Goal: Information Seeking & Learning: Learn about a topic

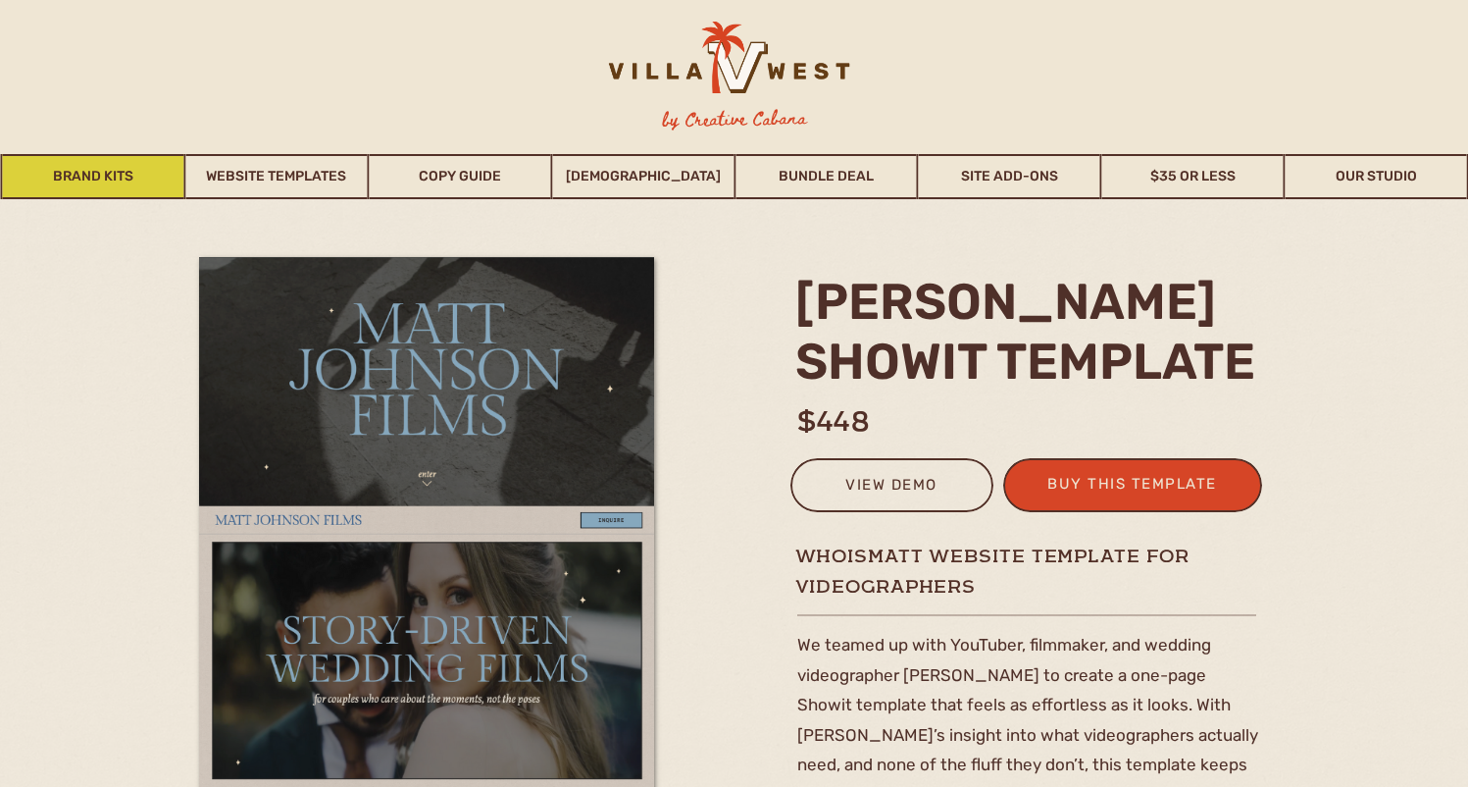
click at [94, 176] on link "Brand Kits" at bounding box center [93, 176] width 181 height 45
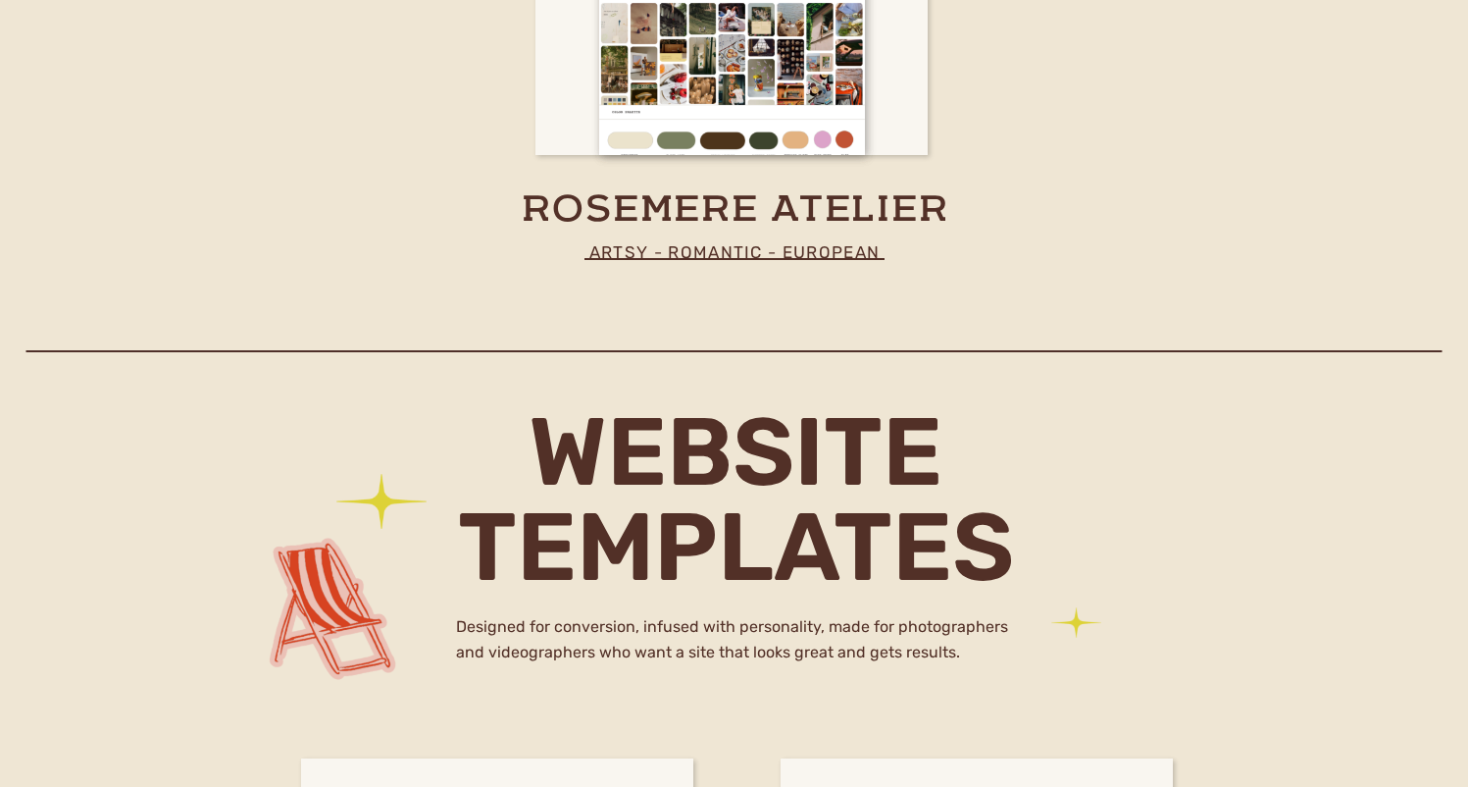
scroll to position [5081, 0]
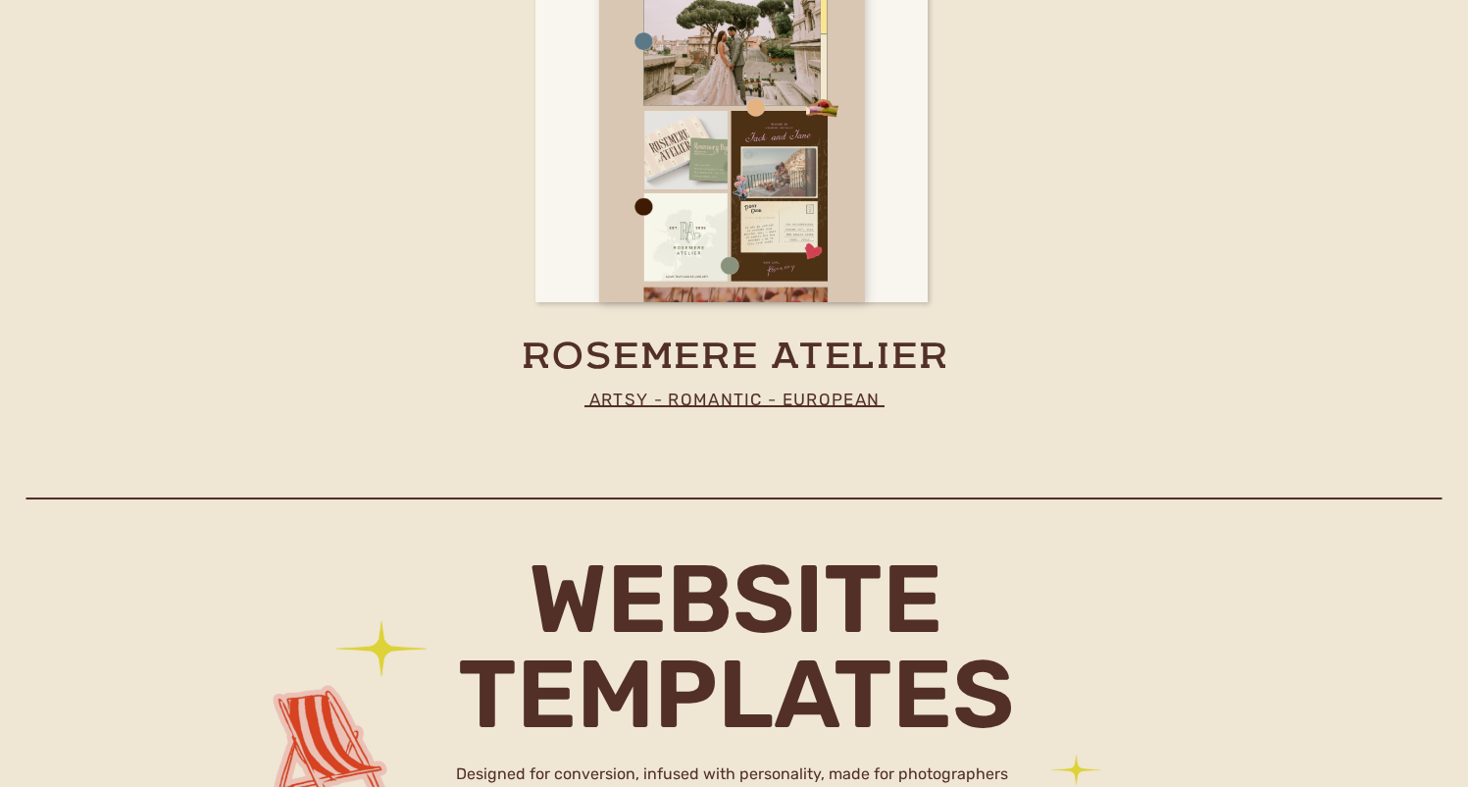
click at [748, 260] on div at bounding box center [732, 81] width 266 height 441
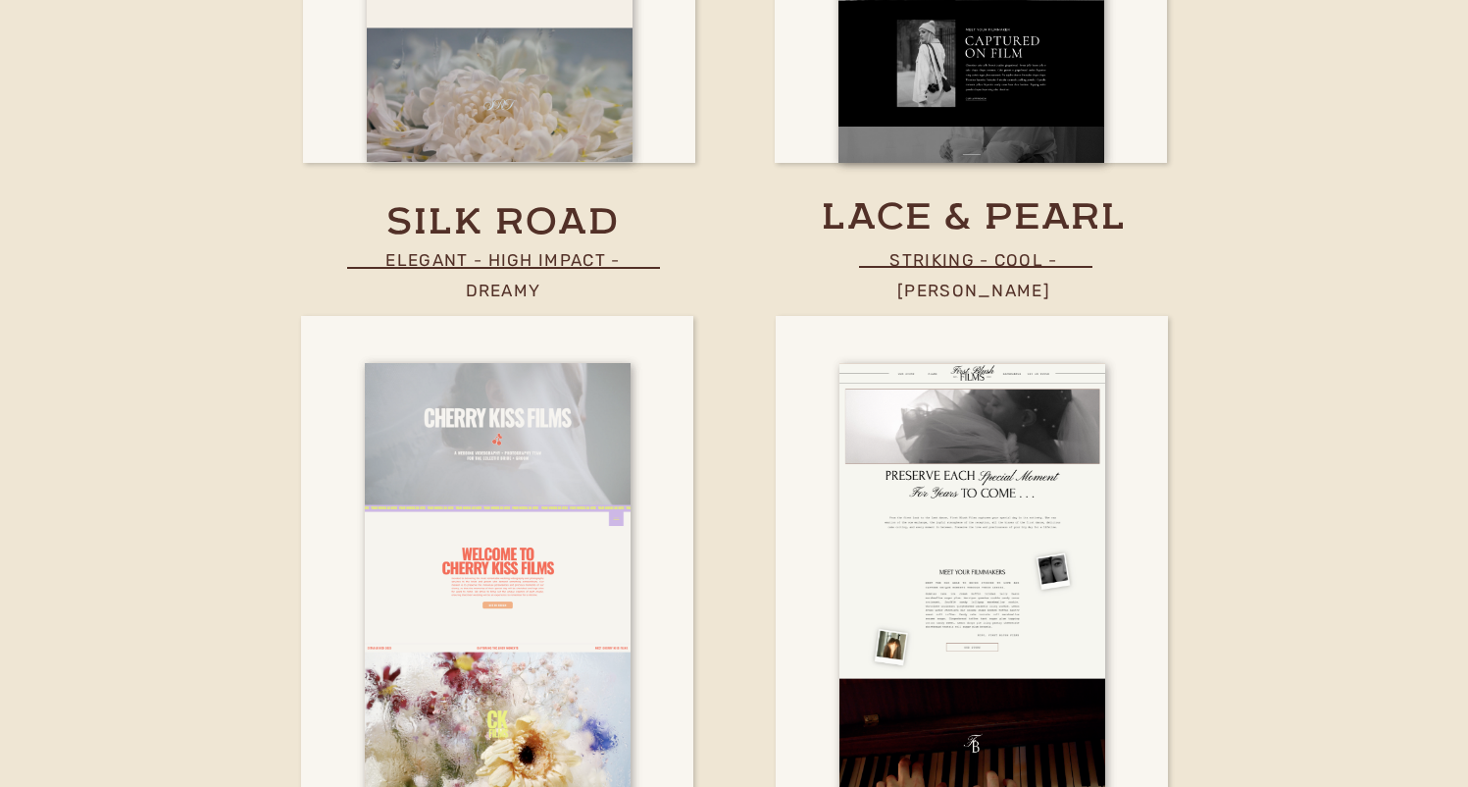
scroll to position [6842, 0]
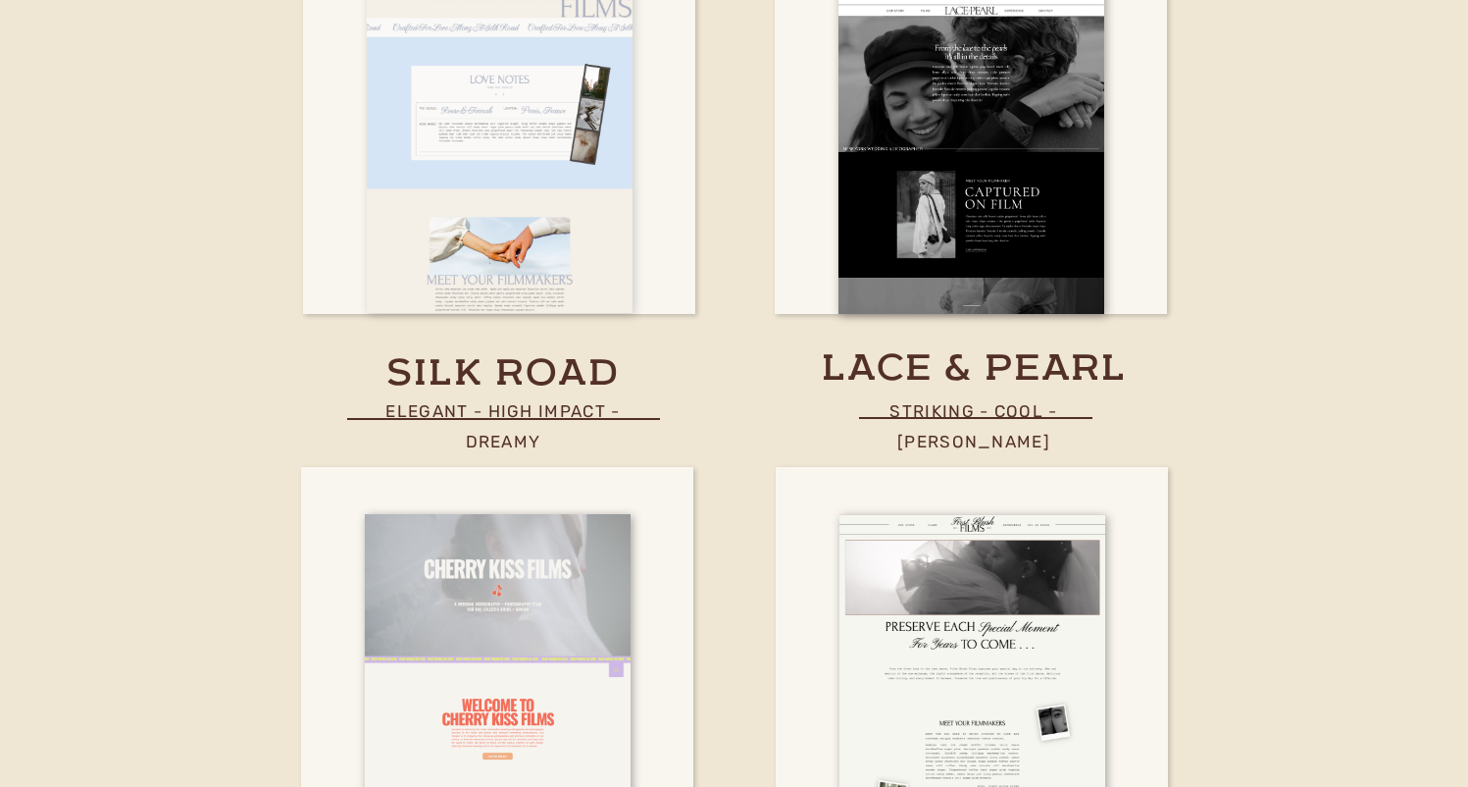
click at [517, 215] on div at bounding box center [500, 92] width 266 height 441
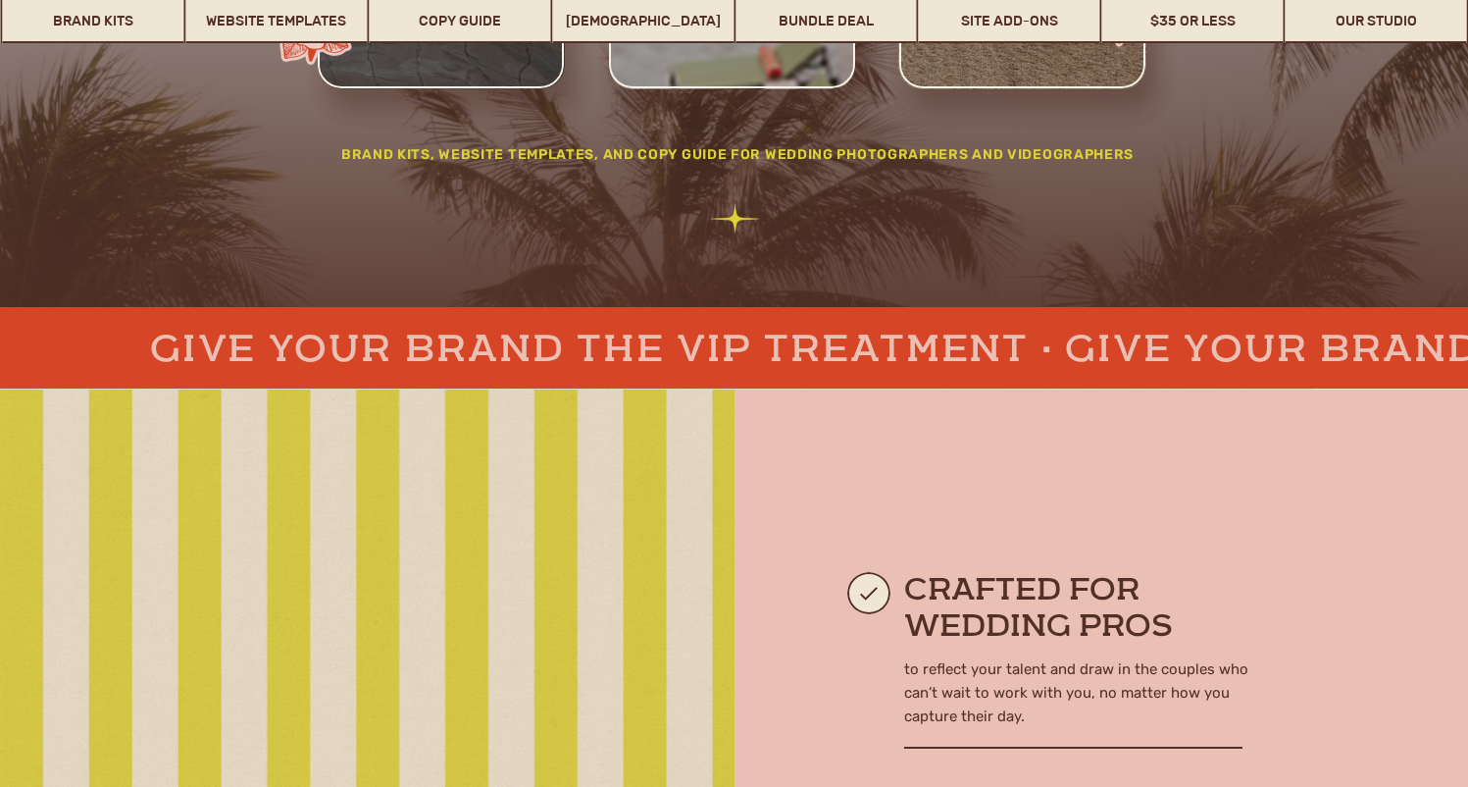
scroll to position [385, 0]
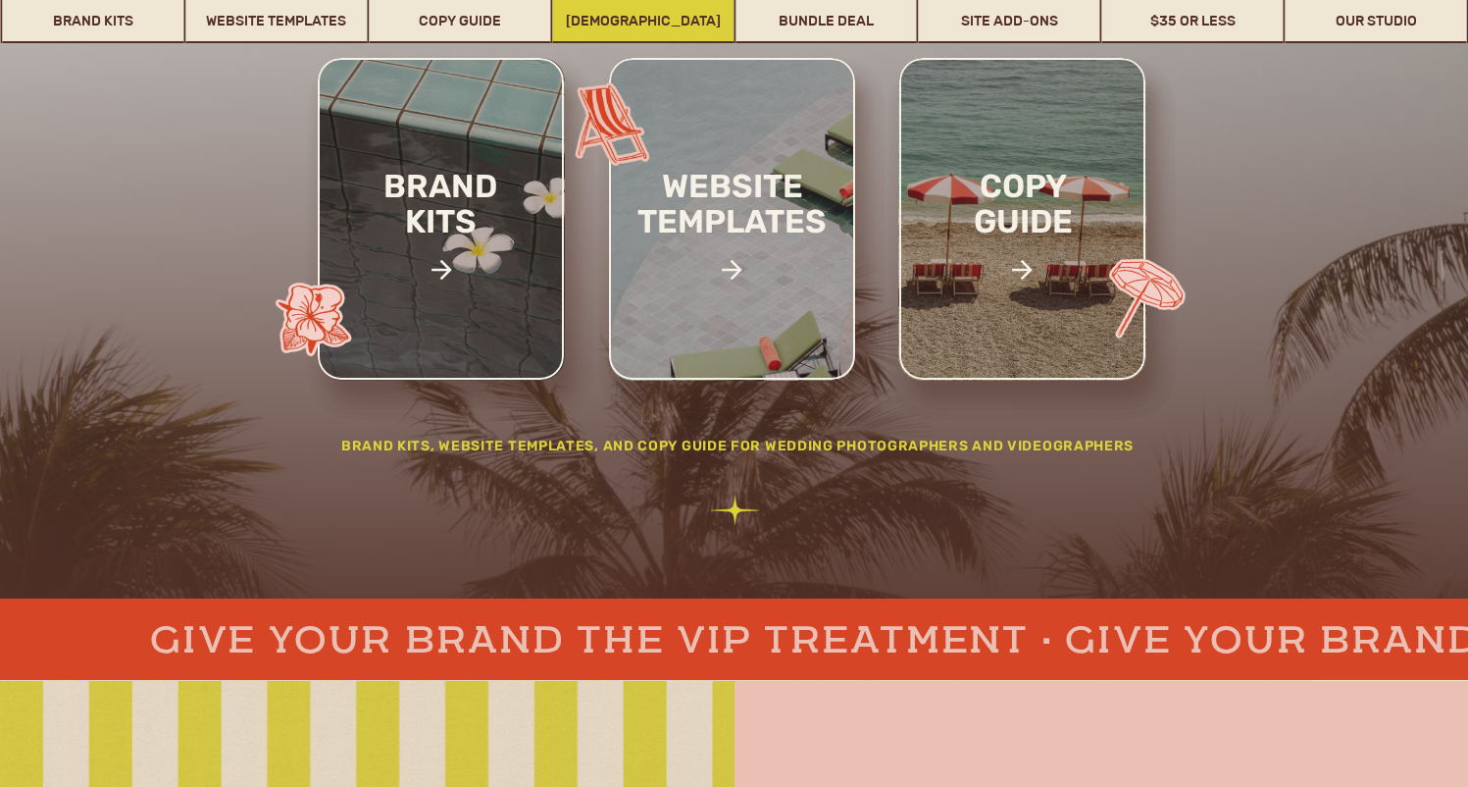
click at [649, 25] on link "[DEMOGRAPHIC_DATA]" at bounding box center [642, 20] width 181 height 45
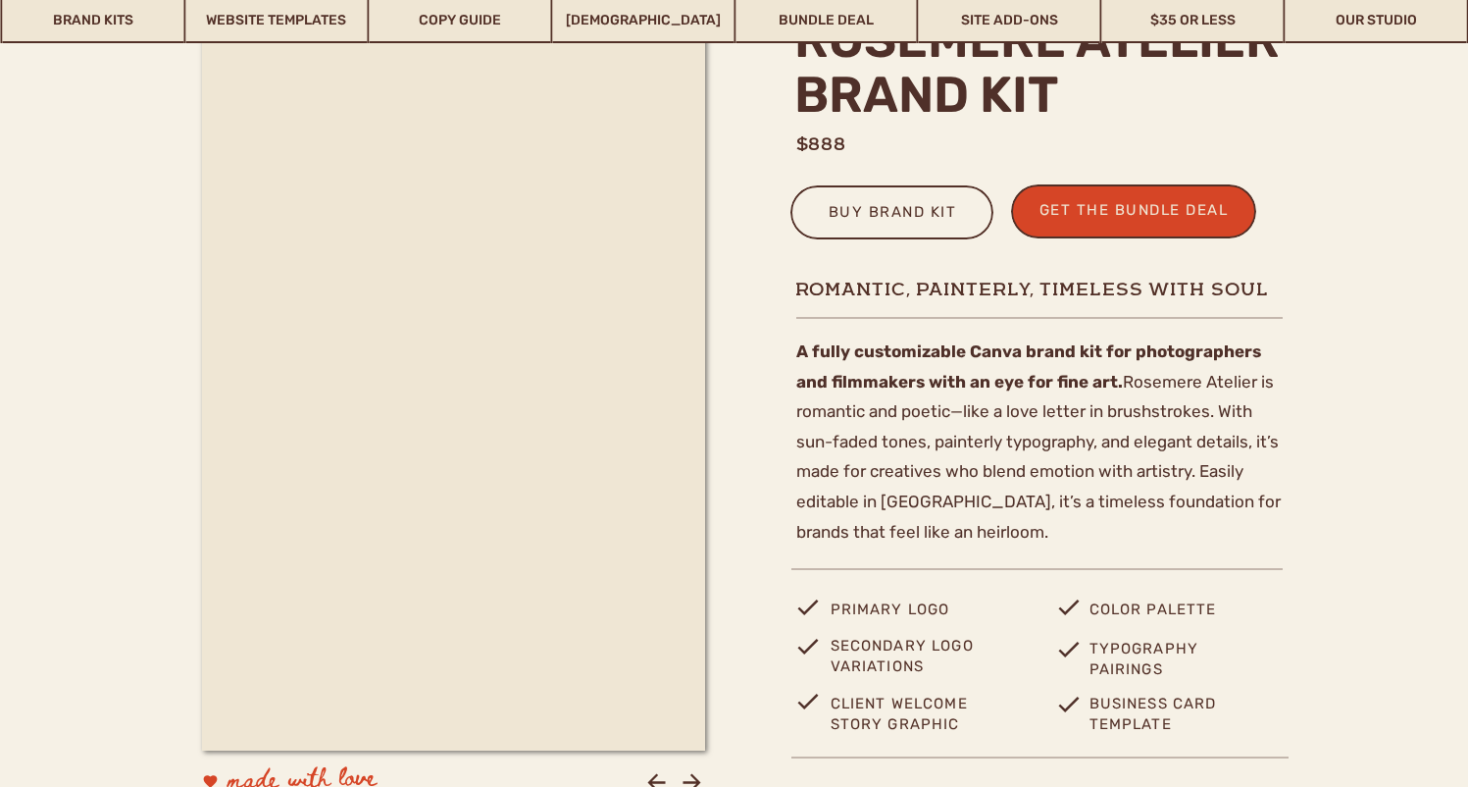
scroll to position [716, 0]
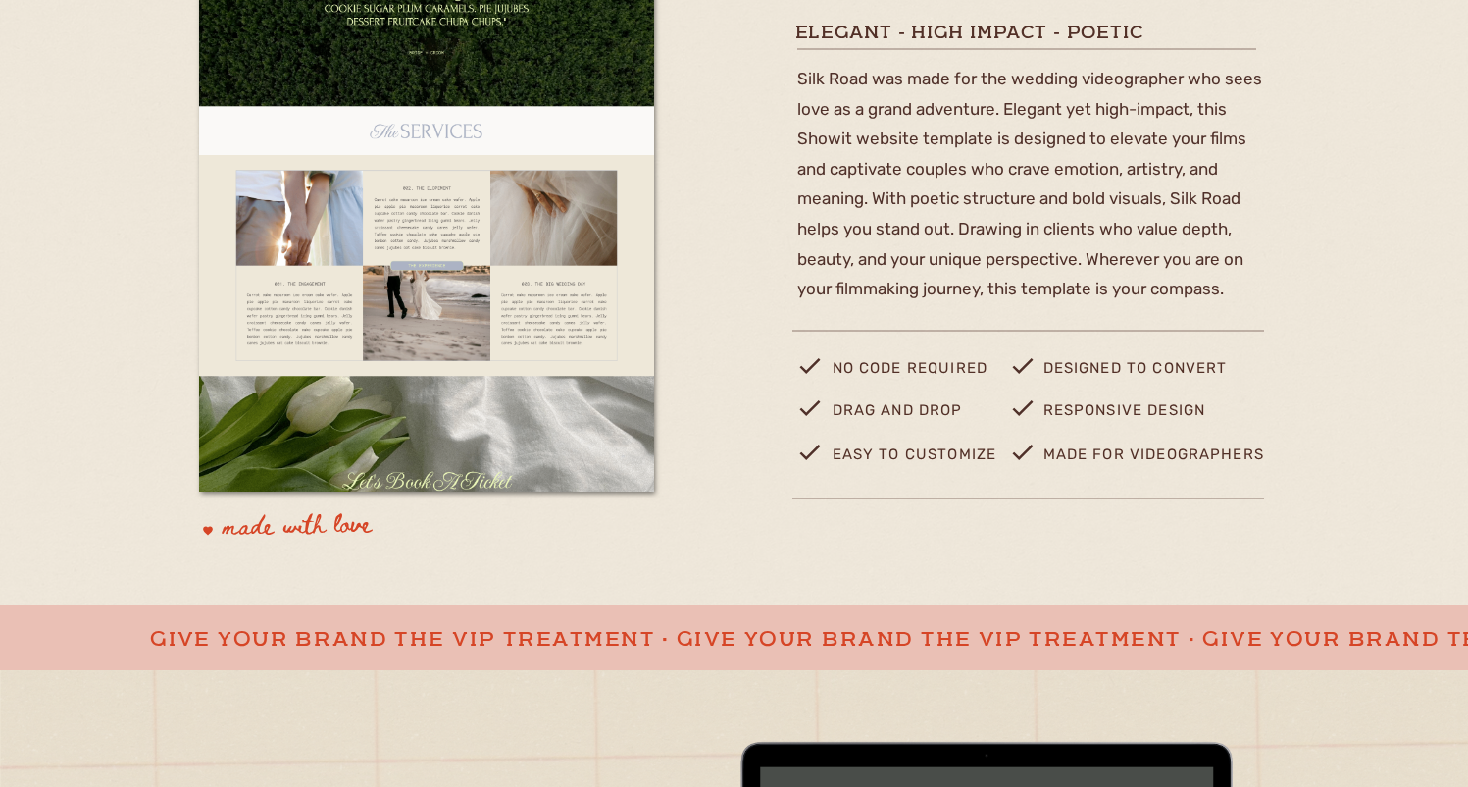
scroll to position [333, 0]
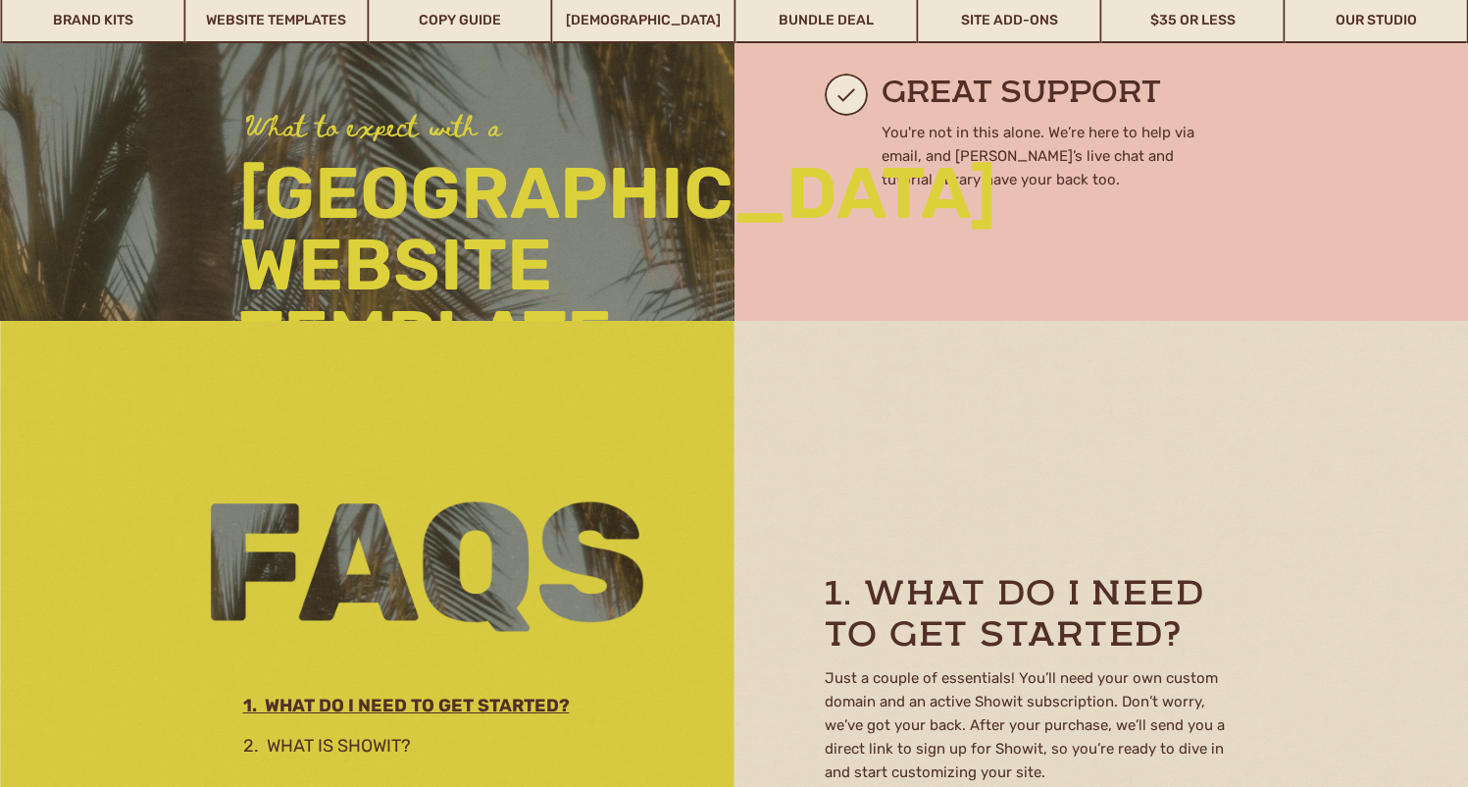
scroll to position [2774, 0]
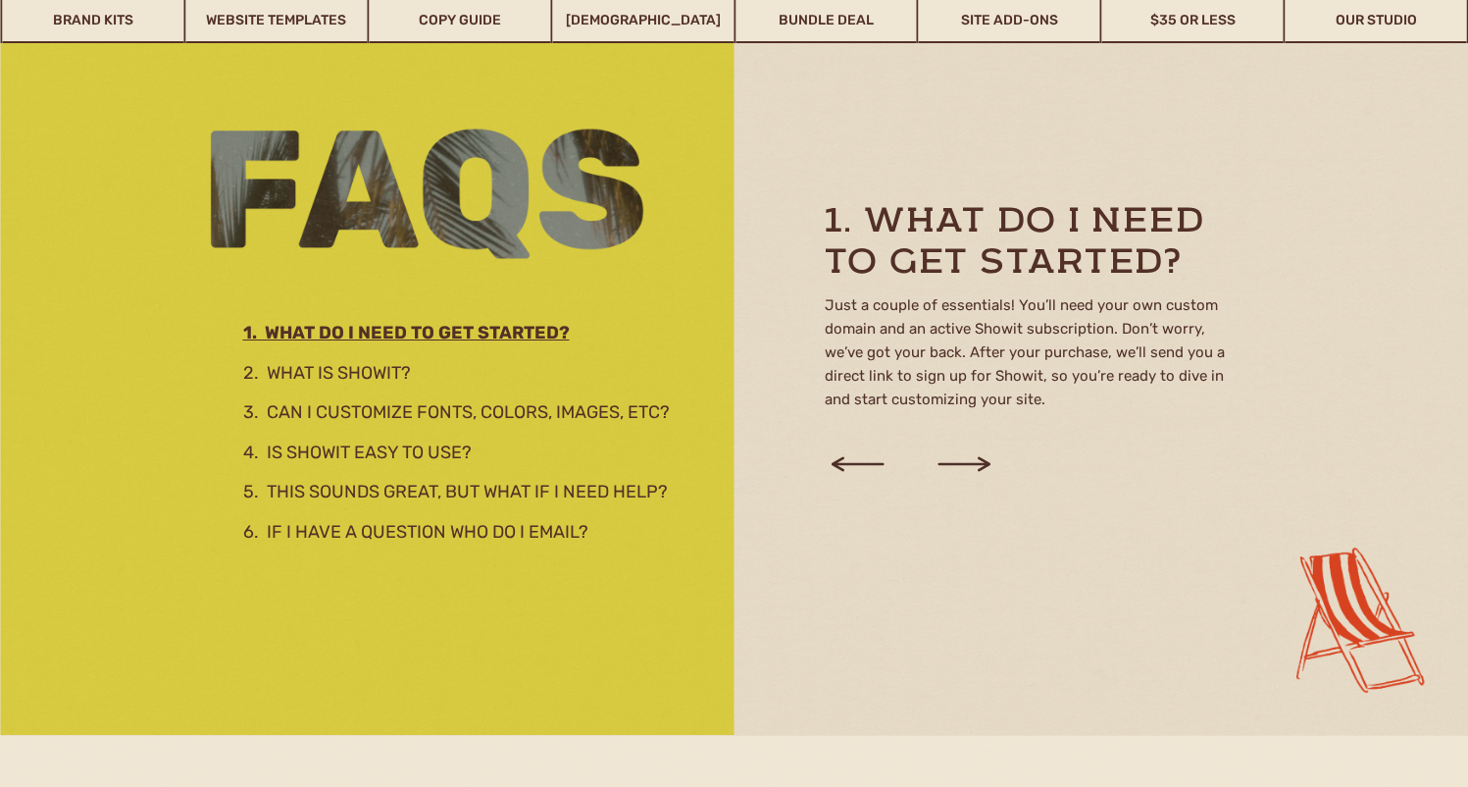
click at [499, 331] on u "1. WHAT DO I NEED TO GET STARTED?" at bounding box center [406, 333] width 327 height 22
drag, startPoint x: 907, startPoint y: 306, endPoint x: 1065, endPoint y: 332, distance: 160.0
click at [1065, 332] on p "Just a couple of essentials! You’ll need your own custom domain and an active S…" at bounding box center [1025, 356] width 401 height 126
